Goal: Complete application form: Complete application form

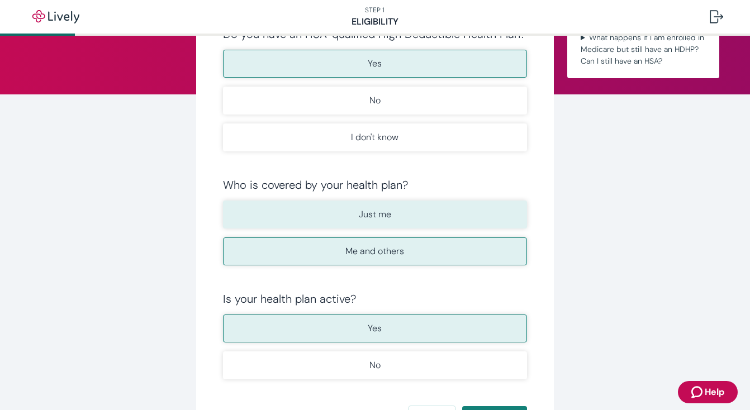
scroll to position [114, 0]
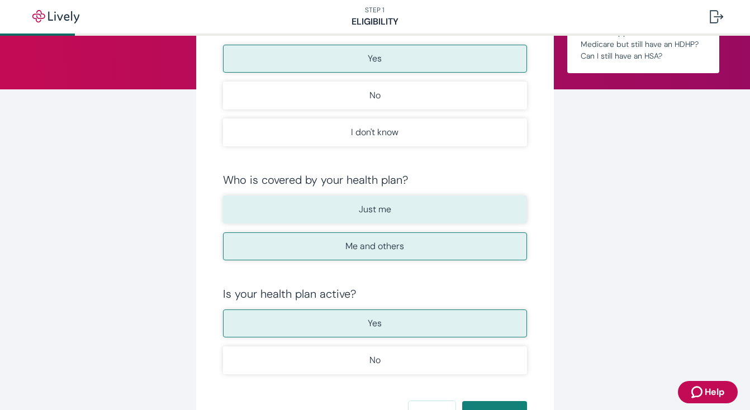
click at [455, 214] on button "Just me" at bounding box center [375, 210] width 304 height 28
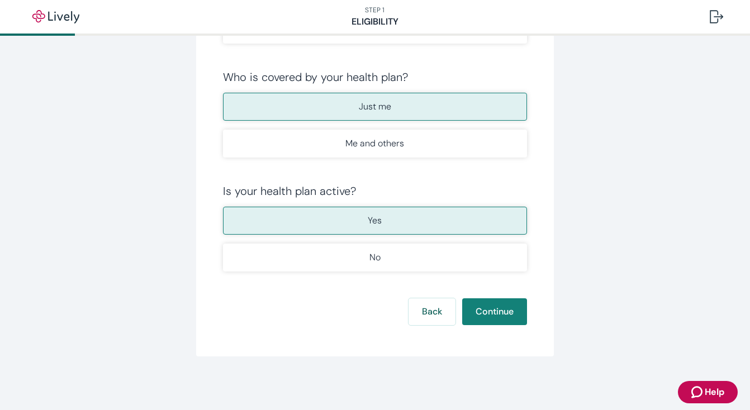
scroll to position [187, 0]
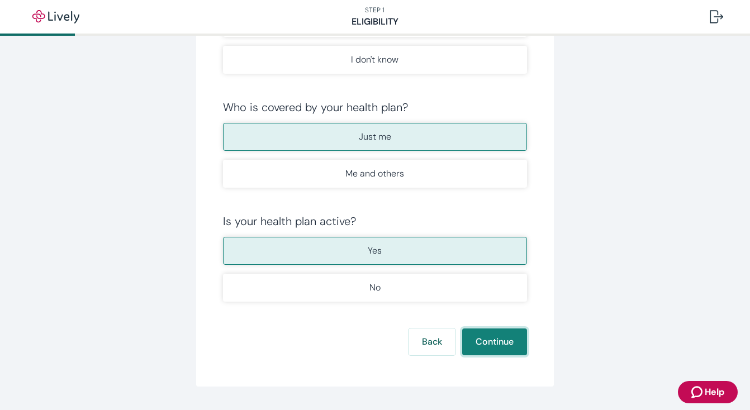
click at [493, 338] on button "Continue" at bounding box center [494, 342] width 65 height 27
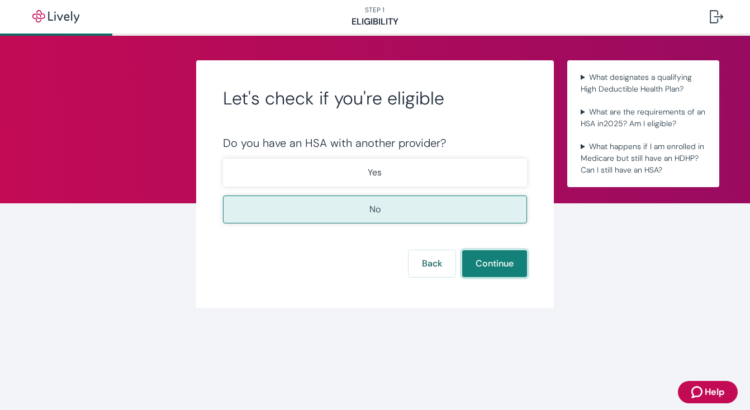
click at [486, 257] on button "Continue" at bounding box center [494, 264] width 65 height 27
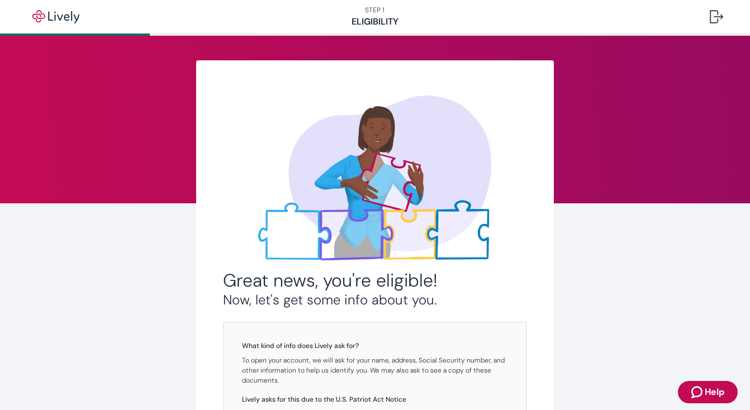
scroll to position [187, 0]
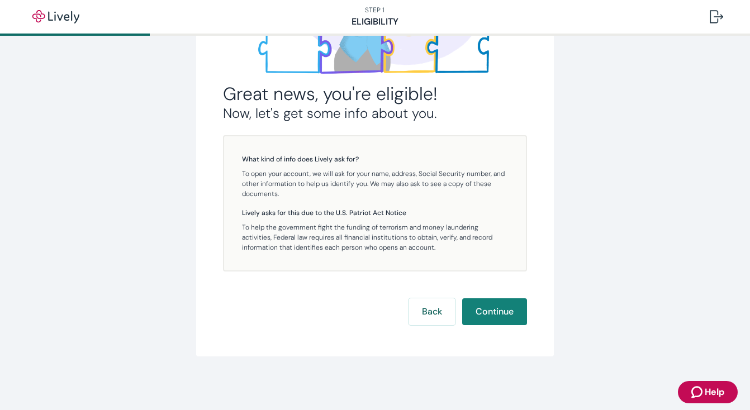
click at [473, 298] on div "Great news, you're eligible! Now, let's get some info about you. What kind of i…" at bounding box center [375, 112] width 304 height 425
click at [478, 305] on button "Continue" at bounding box center [494, 312] width 65 height 27
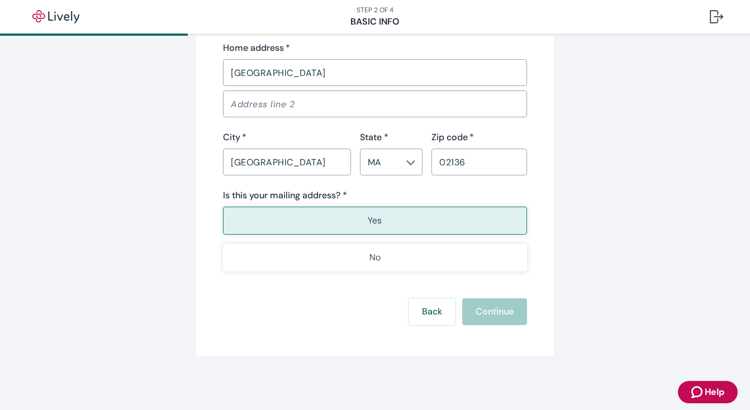
scroll to position [747, 0]
click at [489, 312] on div "Back Continue" at bounding box center [375, 312] width 304 height 27
click at [452, 224] on button "Yes" at bounding box center [375, 221] width 304 height 28
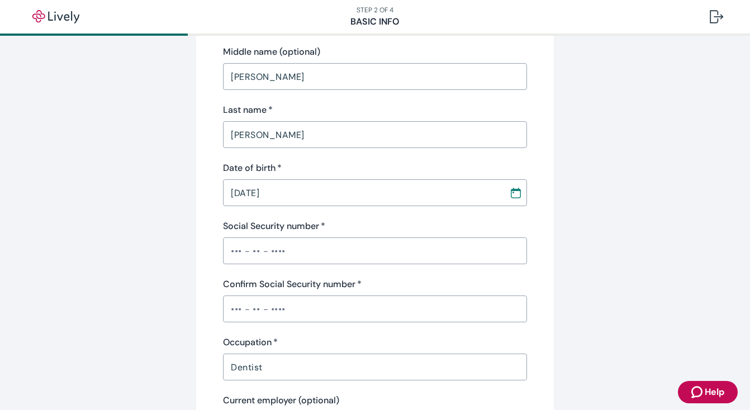
scroll to position [181, 0]
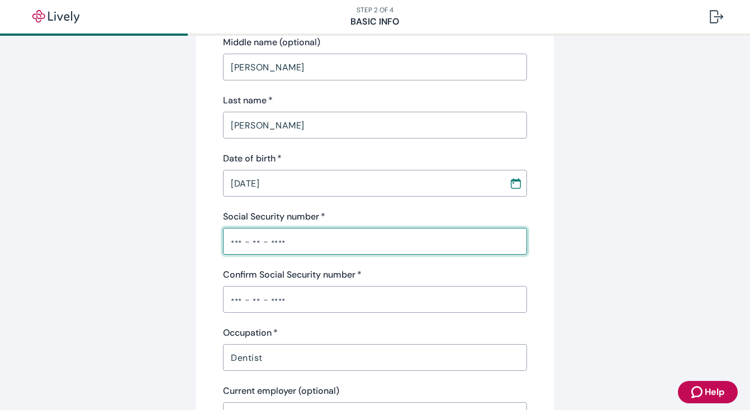
click at [346, 244] on input "Social Security number   *" at bounding box center [375, 241] width 304 height 22
type input "•••-••-3370"
click at [267, 291] on input "Confirm Social Security number   *" at bounding box center [375, 300] width 304 height 22
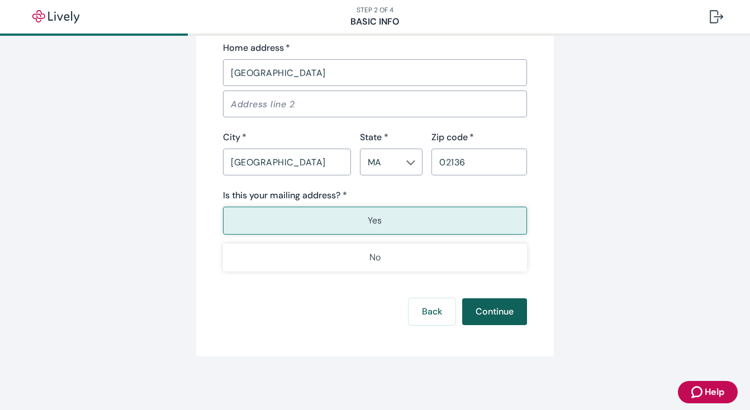
type input "•••-••-3370"
click at [490, 308] on button "Continue" at bounding box center [494, 312] width 65 height 27
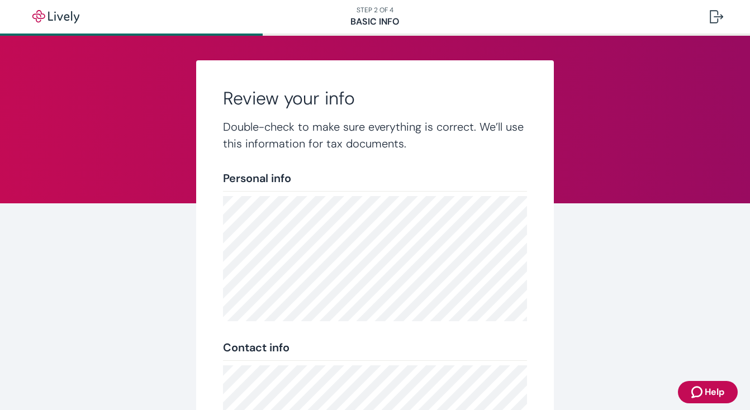
scroll to position [224, 0]
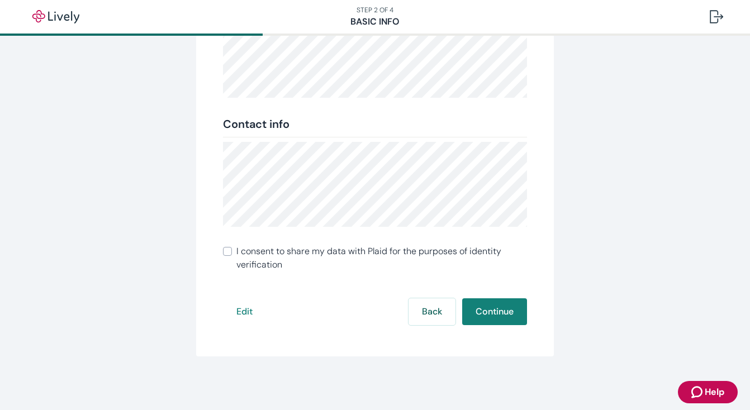
click at [351, 254] on span "I consent to share my data with Plaid for the purposes of identity verification" at bounding box center [382, 258] width 291 height 27
click at [232, 254] on input "I consent to share my data with Plaid for the purposes of identity verification" at bounding box center [227, 251] width 9 height 9
checkbox input "true"
click at [514, 315] on button "Continue" at bounding box center [494, 312] width 65 height 27
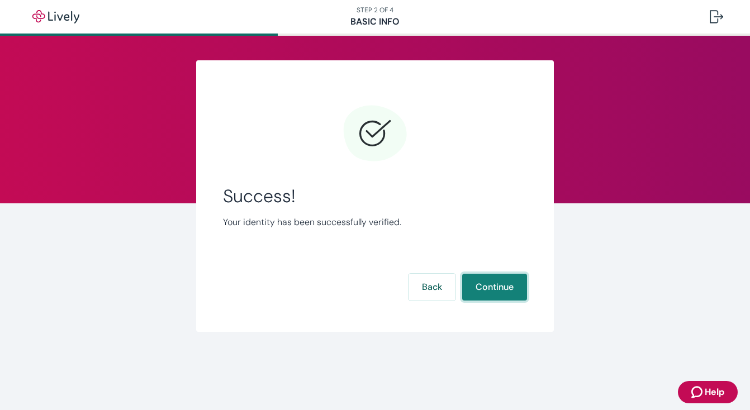
click at [506, 286] on button "Continue" at bounding box center [494, 287] width 65 height 27
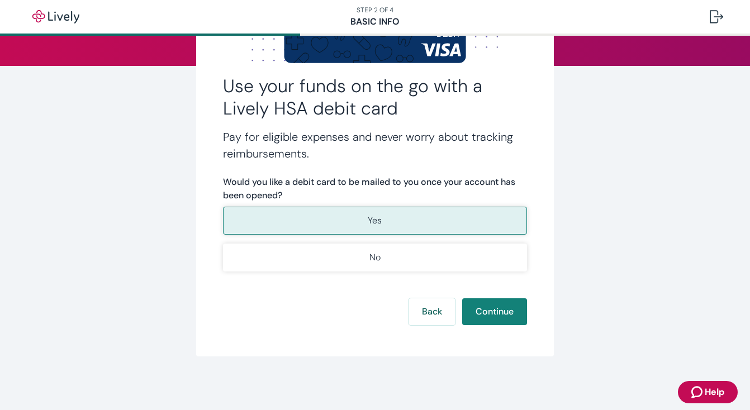
scroll to position [138, 0]
click at [482, 311] on button "Continue" at bounding box center [494, 312] width 65 height 27
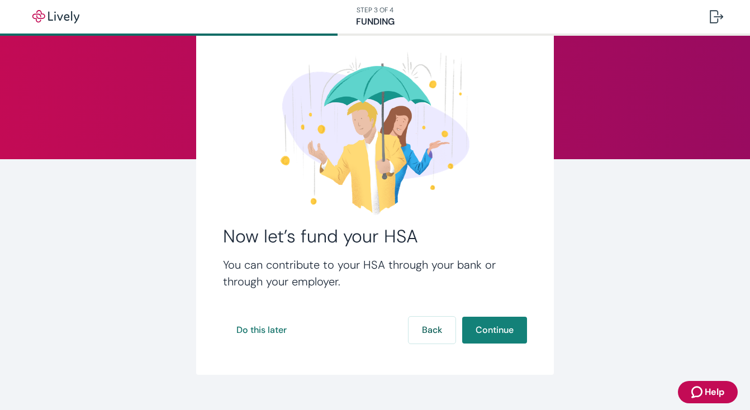
scroll to position [47, 0]
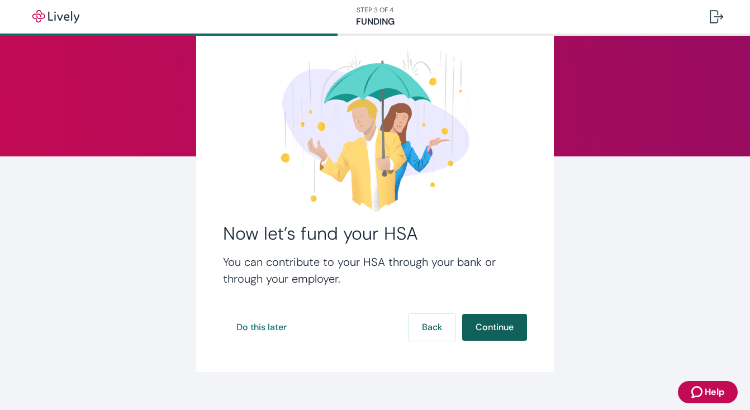
click at [485, 327] on button "Continue" at bounding box center [494, 327] width 65 height 27
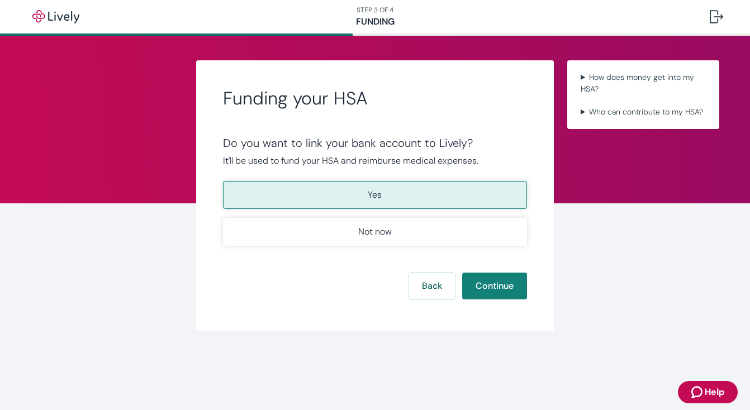
click at [420, 201] on button "Yes" at bounding box center [375, 195] width 304 height 28
click at [457, 188] on button "Yes" at bounding box center [375, 195] width 304 height 28
click at [508, 291] on button "Continue" at bounding box center [494, 286] width 65 height 27
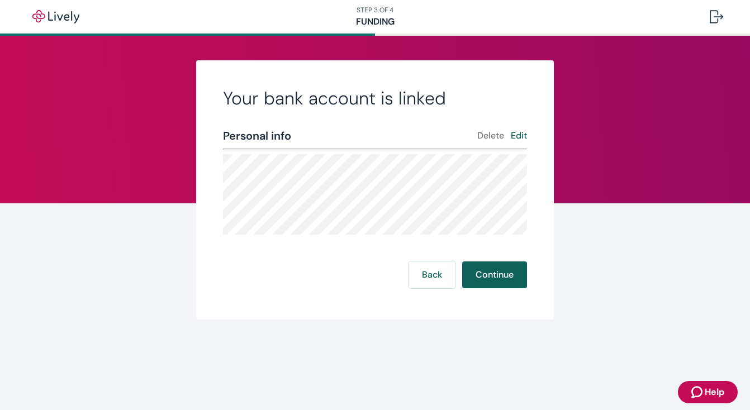
click at [507, 273] on button "Continue" at bounding box center [494, 275] width 65 height 27
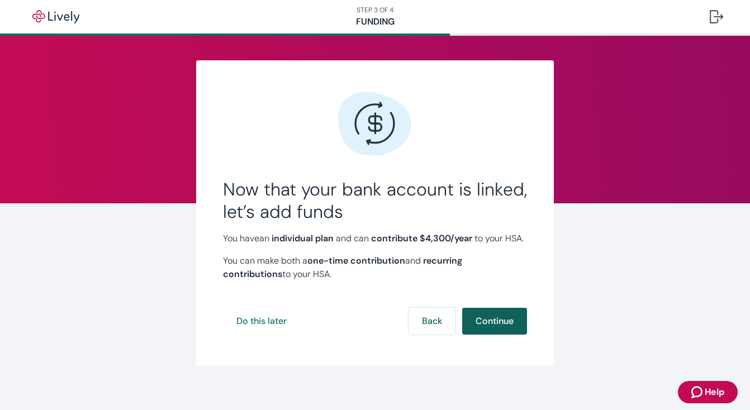
click at [499, 333] on button "Continue" at bounding box center [494, 321] width 65 height 27
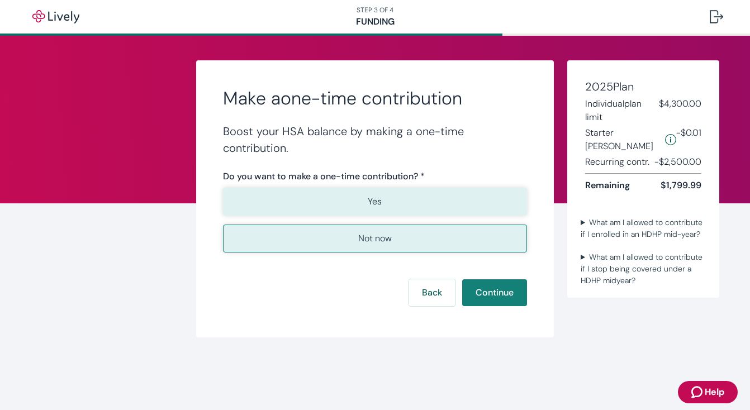
click at [399, 190] on button "Yes" at bounding box center [375, 202] width 304 height 28
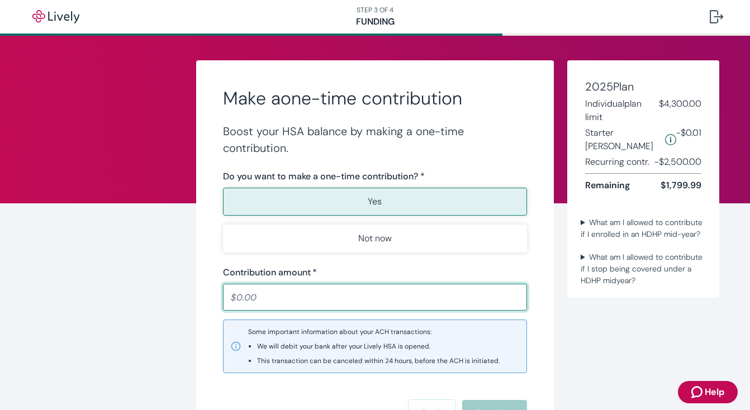
type input "5"
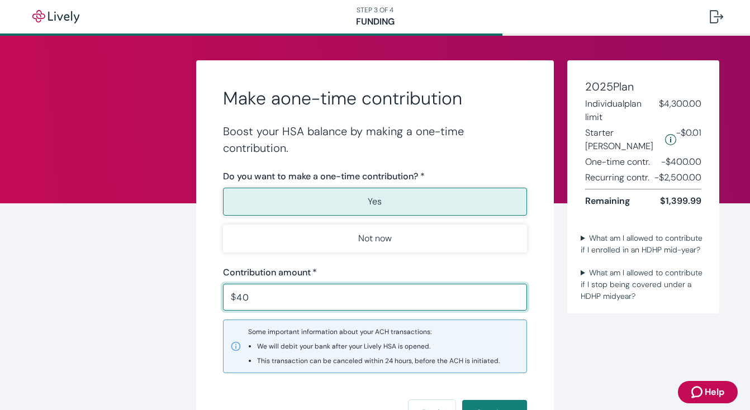
type input "4"
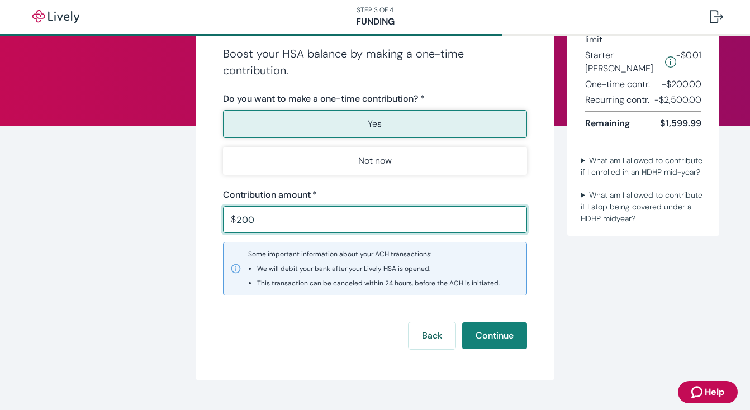
scroll to position [83, 0]
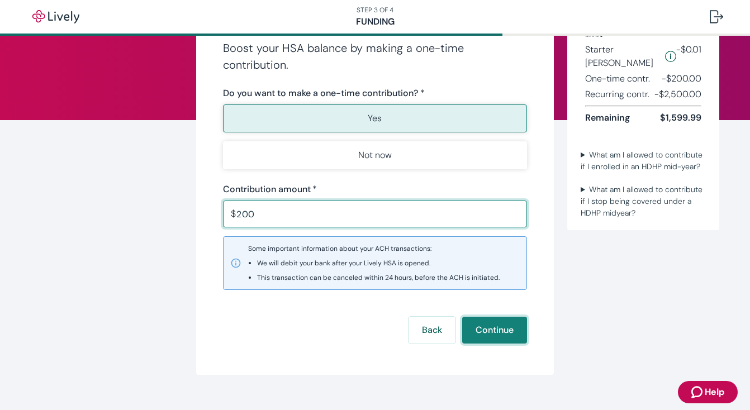
type input "200.00"
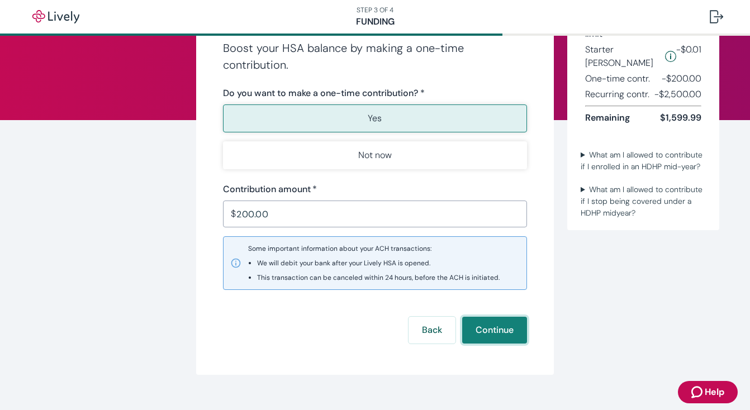
click at [489, 329] on button "Continue" at bounding box center [494, 330] width 65 height 27
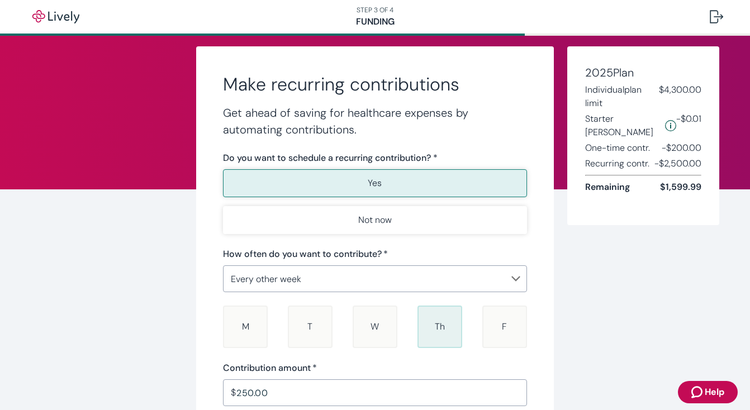
scroll to position [25, 0]
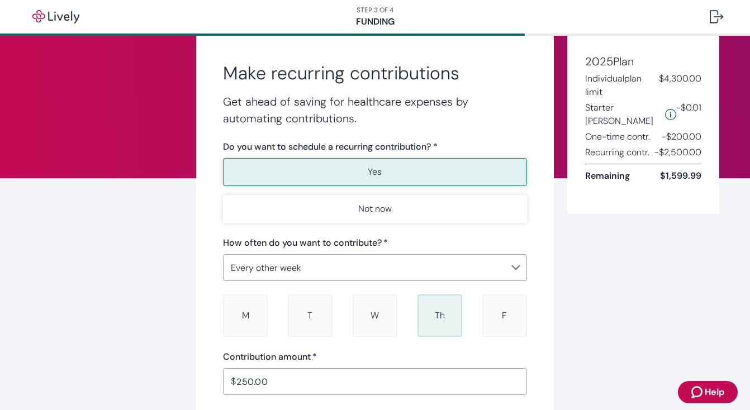
click at [449, 268] on body "Help STEP 3 OF 4 Funding Make recurring contributions Get ahead of saving for h…" at bounding box center [375, 205] width 750 height 410
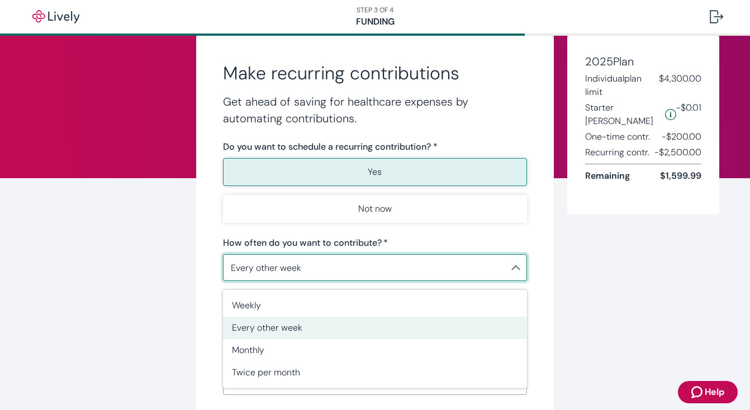
click at [366, 328] on span "Every other week" at bounding box center [375, 328] width 286 height 13
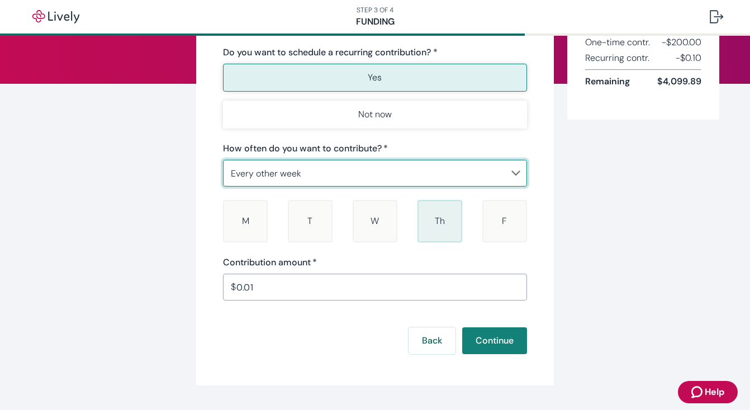
scroll to position [138, 0]
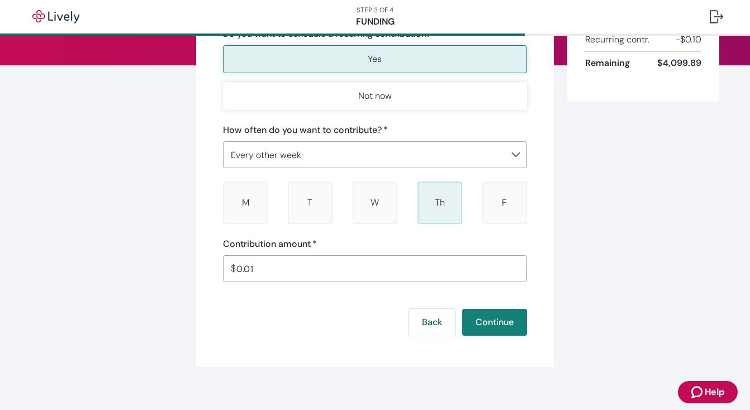
drag, startPoint x: 338, startPoint y: 272, endPoint x: 163, endPoint y: 271, distance: 175.6
click at [163, 271] on div "Make recurring contributions Get ahead of saving for healthcare expenses by aut…" at bounding box center [375, 144] width 537 height 445
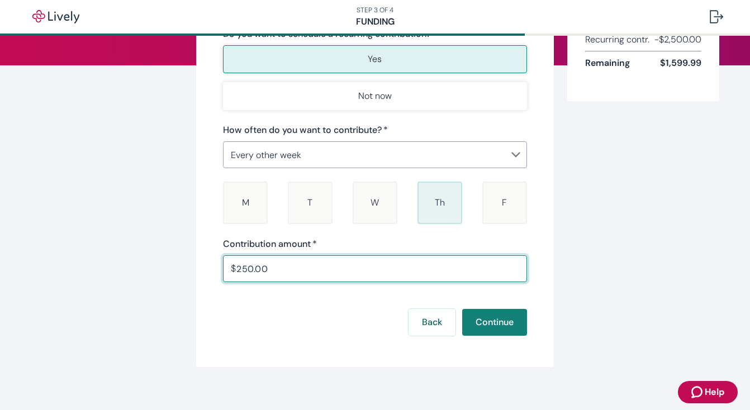
click at [590, 262] on div "Make recurring contributions Get ahead of saving for healthcare expenses by aut…" at bounding box center [375, 144] width 537 height 445
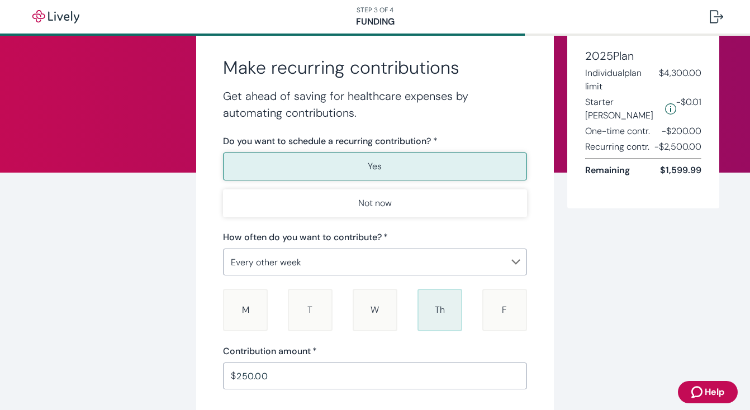
scroll to position [92, 0]
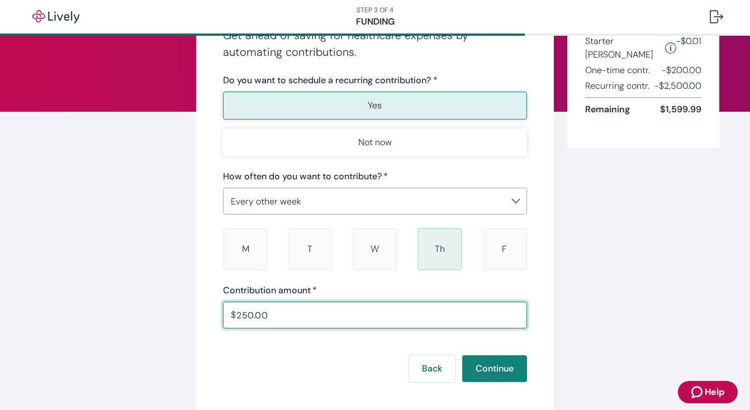
drag, startPoint x: 282, startPoint y: 314, endPoint x: 233, endPoint y: 314, distance: 49.2
click at [233, 314] on div "$ 250.00 ​" at bounding box center [375, 315] width 304 height 27
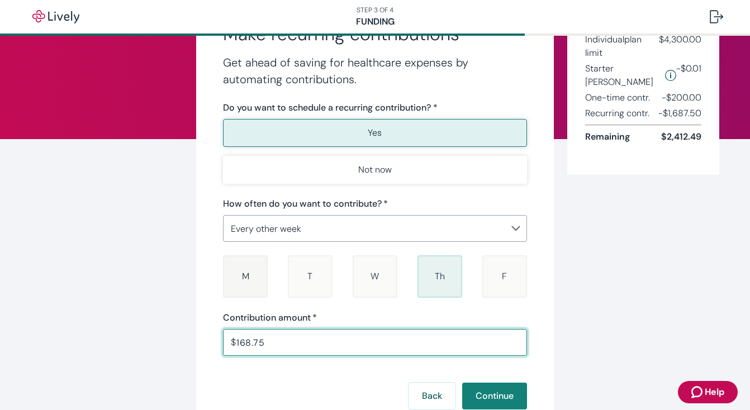
scroll to position [59, 0]
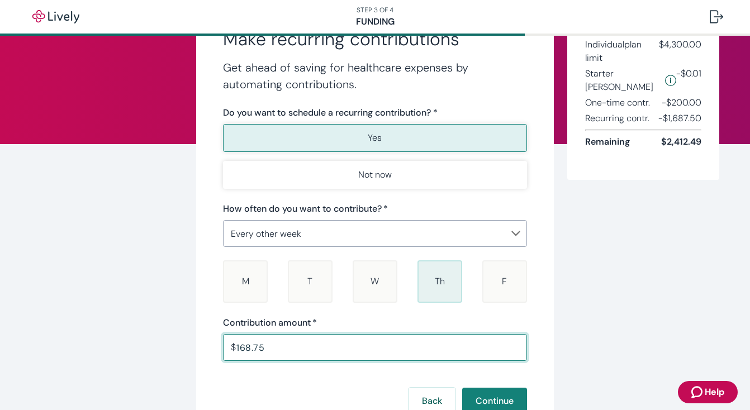
drag, startPoint x: 273, startPoint y: 351, endPoint x: 231, endPoint y: 342, distance: 43.4
click at [231, 342] on div "$ 168.75 ​" at bounding box center [375, 347] width 304 height 27
type input "250.00"
click at [443, 332] on div "Contribution amount   * $ 250.00 ​" at bounding box center [375, 339] width 304 height 45
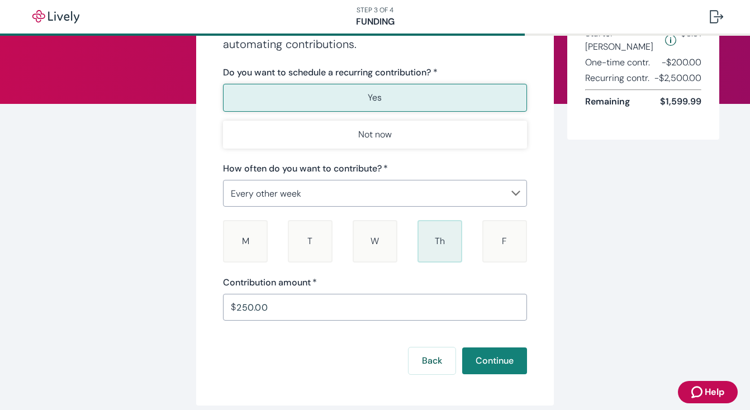
scroll to position [122, 0]
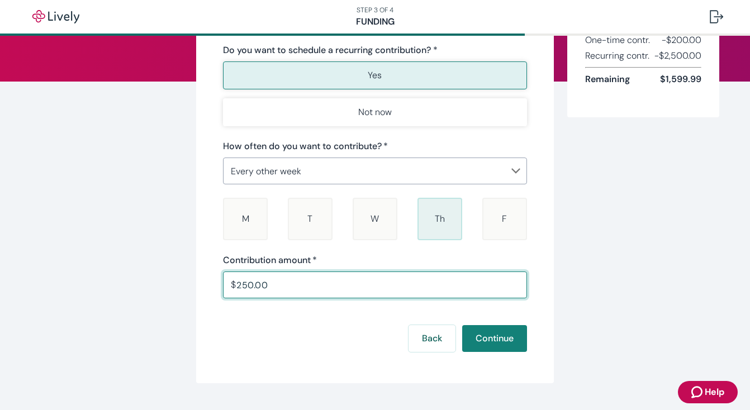
drag, startPoint x: 301, startPoint y: 287, endPoint x: 224, endPoint y: 273, distance: 78.4
click at [223, 273] on div "$ 250.00 ​" at bounding box center [375, 285] width 304 height 27
type input "3"
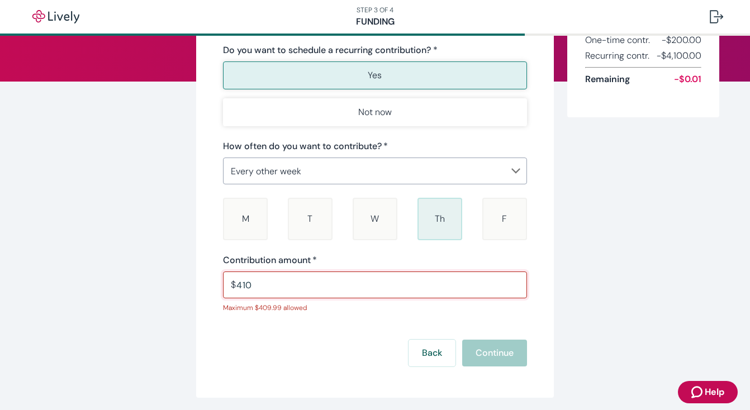
type input "410.00"
click at [451, 309] on p "Maximum $409.99 allowed" at bounding box center [371, 308] width 296 height 10
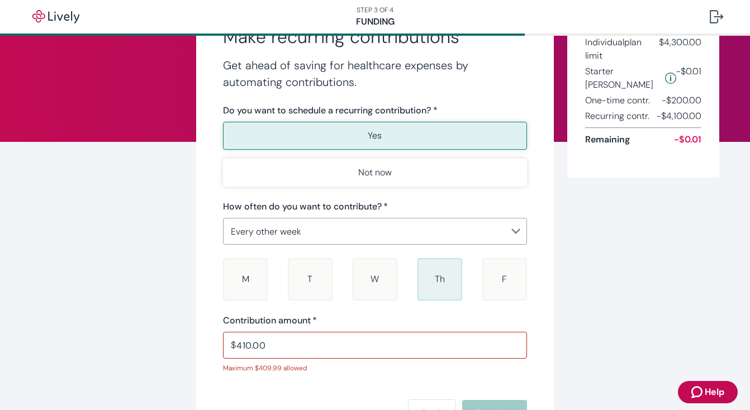
scroll to position [63, 0]
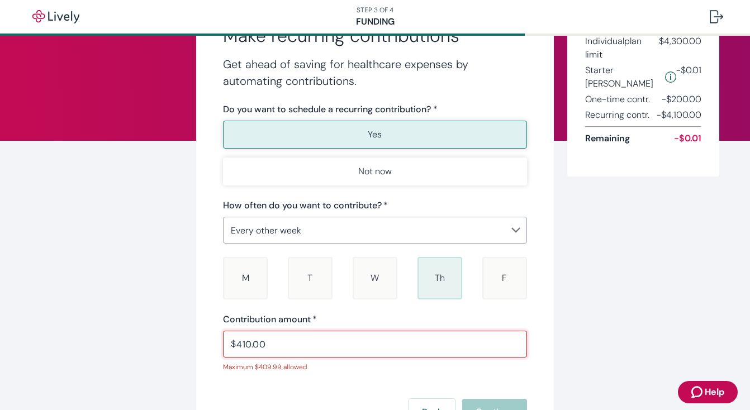
drag, startPoint x: 272, startPoint y: 346, endPoint x: 230, endPoint y: 335, distance: 42.7
click at [230, 336] on div "$ 410.00 ​" at bounding box center [375, 344] width 304 height 27
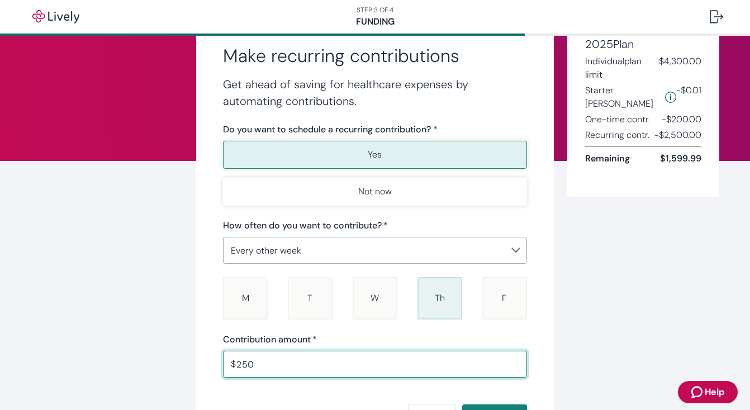
scroll to position [45, 0]
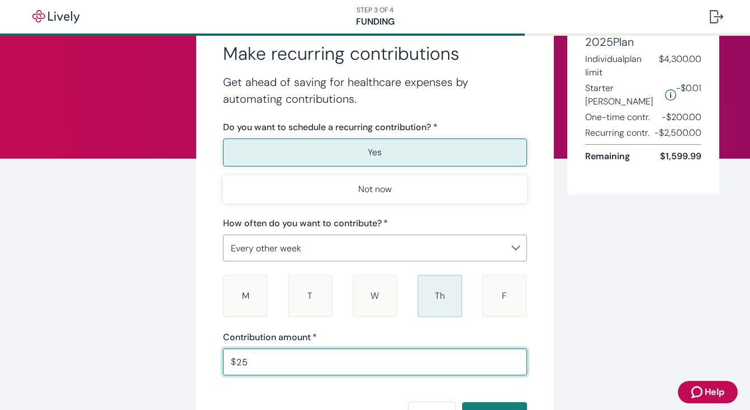
type input "2"
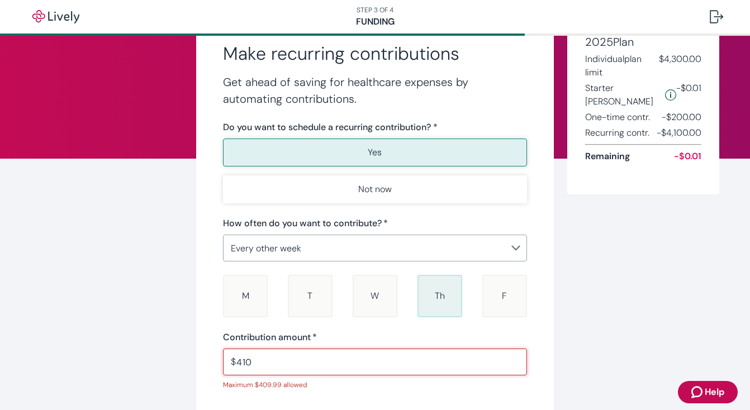
click at [303, 362] on input "410" at bounding box center [382, 362] width 291 height 22
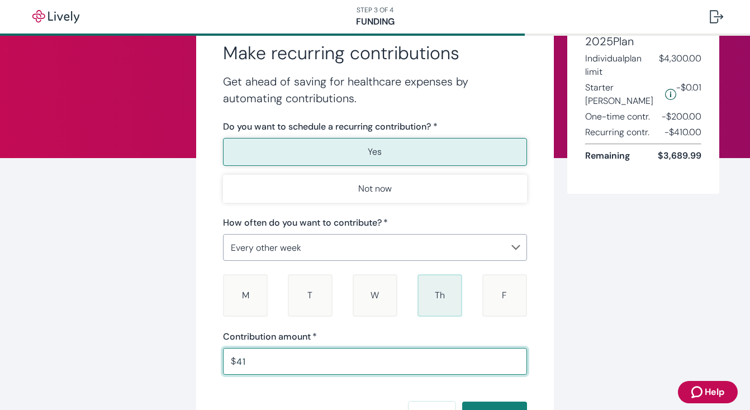
type input "4"
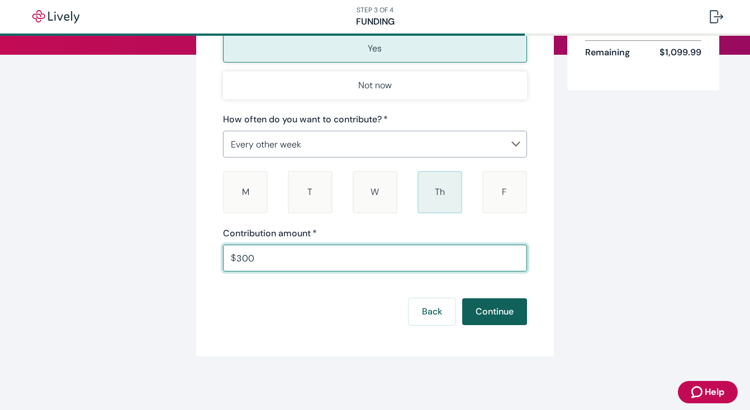
scroll to position [149, 0]
type input "300.00"
click at [486, 310] on button "Continue" at bounding box center [494, 312] width 65 height 27
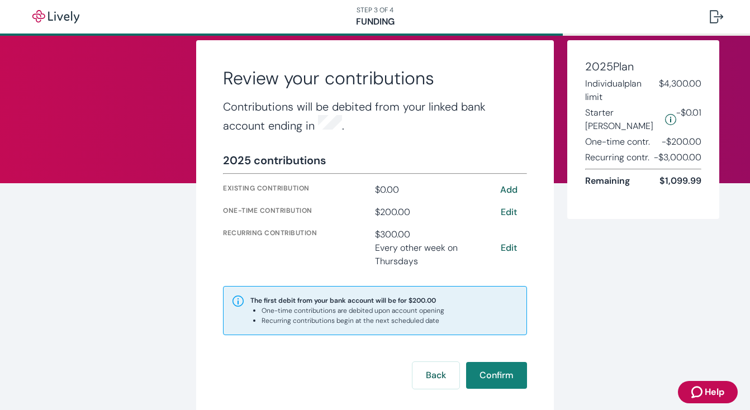
scroll to position [20, 0]
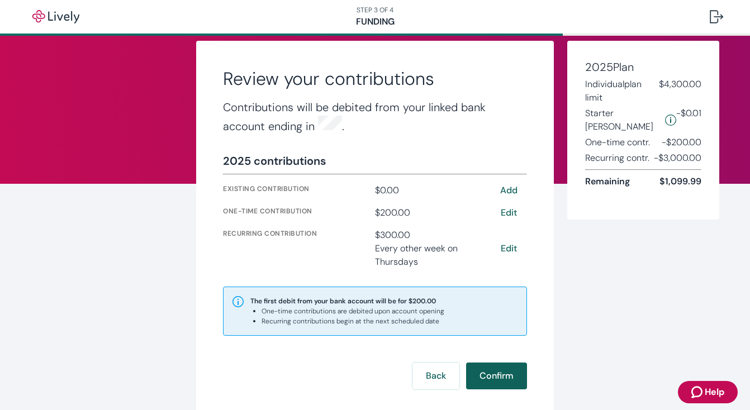
click at [494, 373] on button "Confirm" at bounding box center [496, 376] width 61 height 27
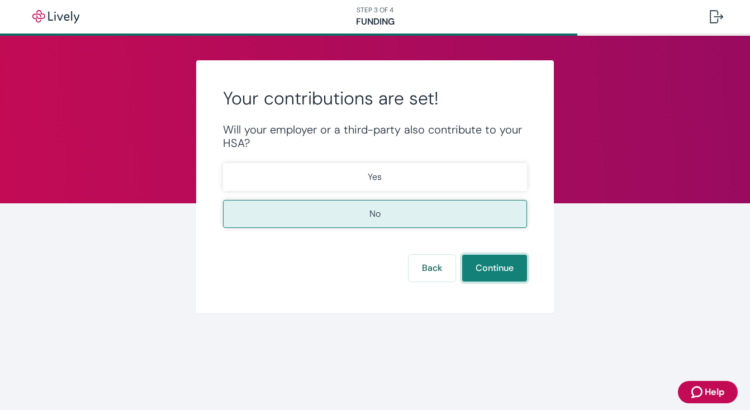
click at [480, 265] on button "Continue" at bounding box center [494, 268] width 65 height 27
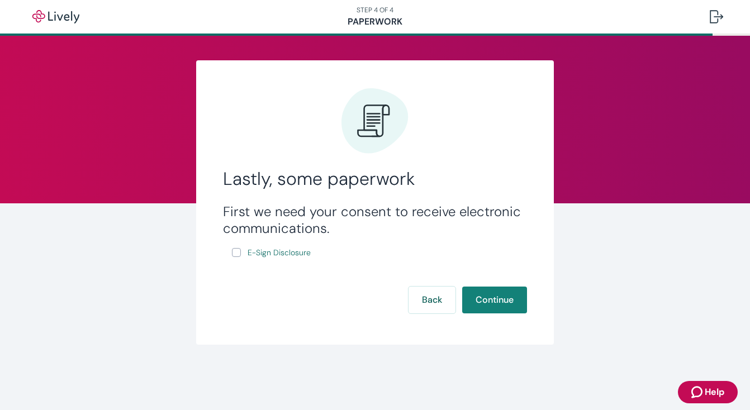
click at [237, 254] on input "E-Sign Disclosure" at bounding box center [236, 252] width 9 height 9
checkbox input "true"
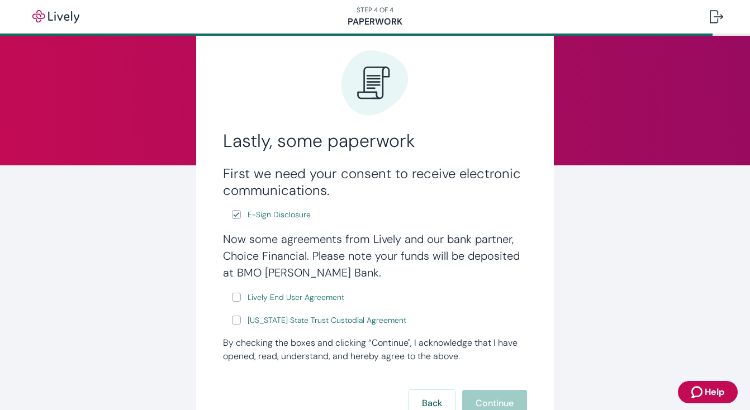
scroll to position [45, 0]
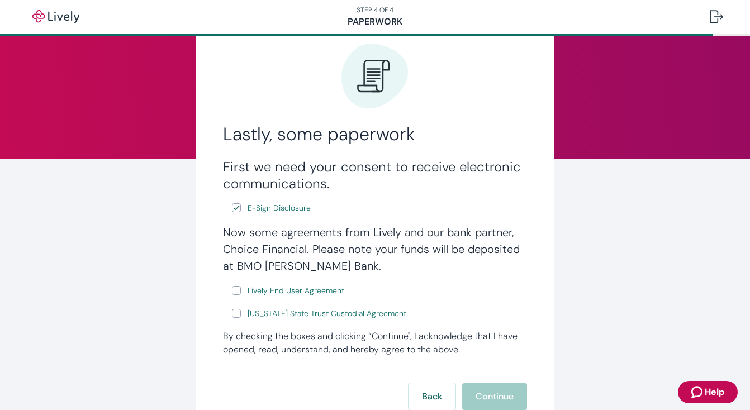
click at [329, 292] on span "Lively End User Agreement" at bounding box center [296, 291] width 97 height 12
click at [298, 315] on span "[US_STATE] State Trust Custodial Agreement" at bounding box center [327, 314] width 159 height 12
click at [239, 293] on input "Lively End User Agreement" at bounding box center [236, 290] width 9 height 9
checkbox input "true"
click at [239, 313] on input "[US_STATE] State Trust Custodial Agreement" at bounding box center [236, 313] width 9 height 9
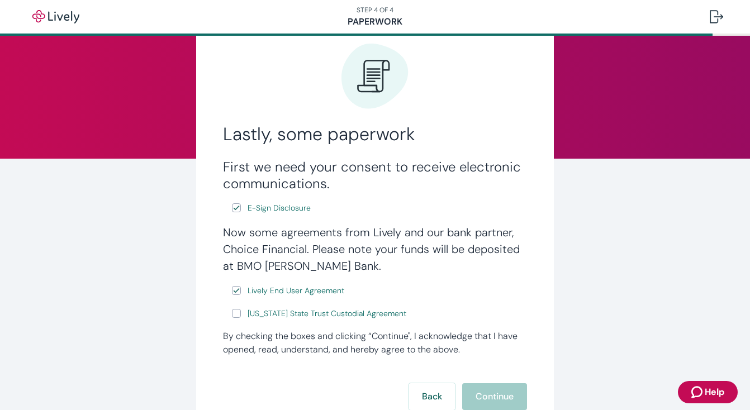
checkbox input "true"
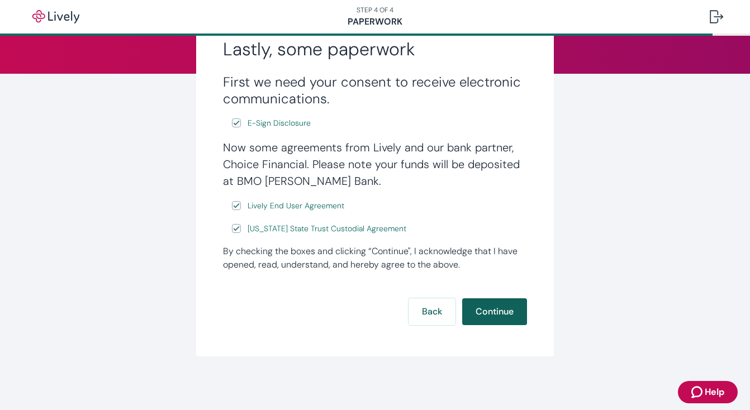
scroll to position [130, 0]
click at [502, 310] on button "Continue" at bounding box center [494, 312] width 65 height 27
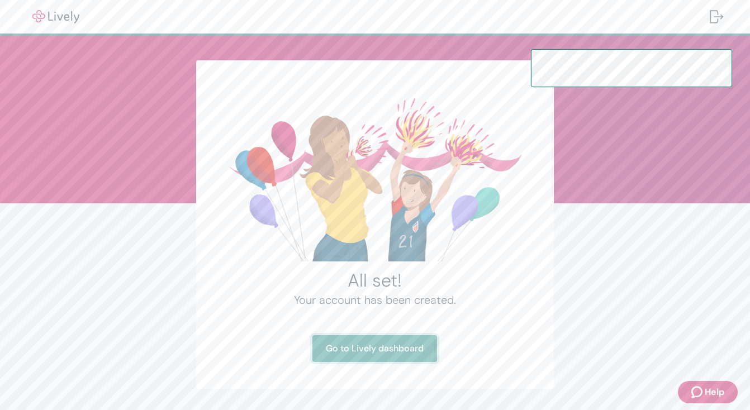
click at [399, 349] on link "Go to Lively dashboard" at bounding box center [375, 349] width 125 height 27
